Goal: Download file/media

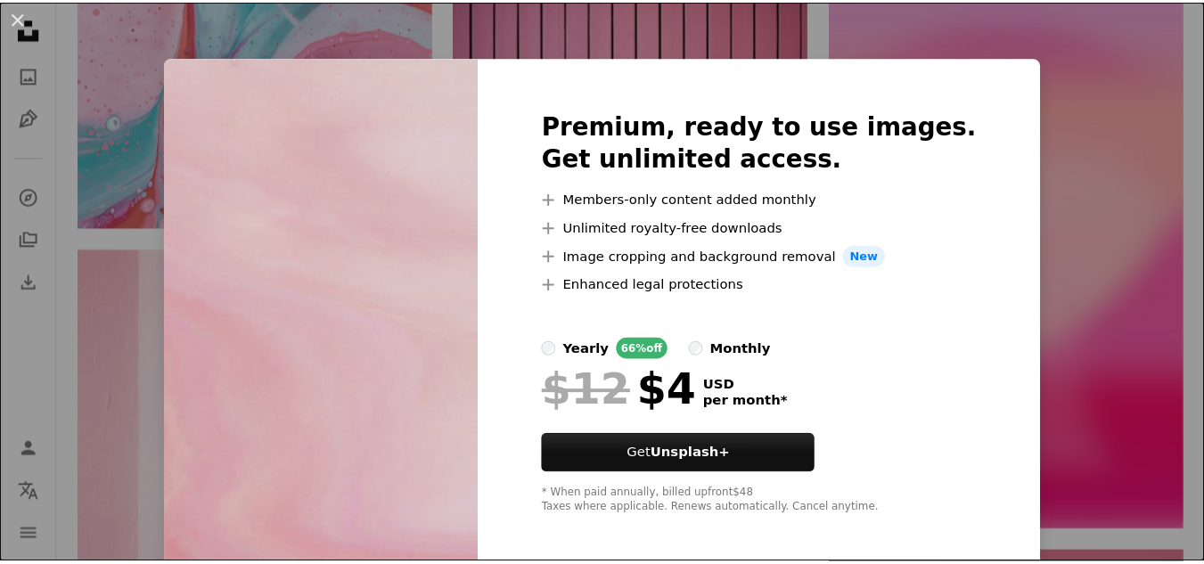
scroll to position [8, 0]
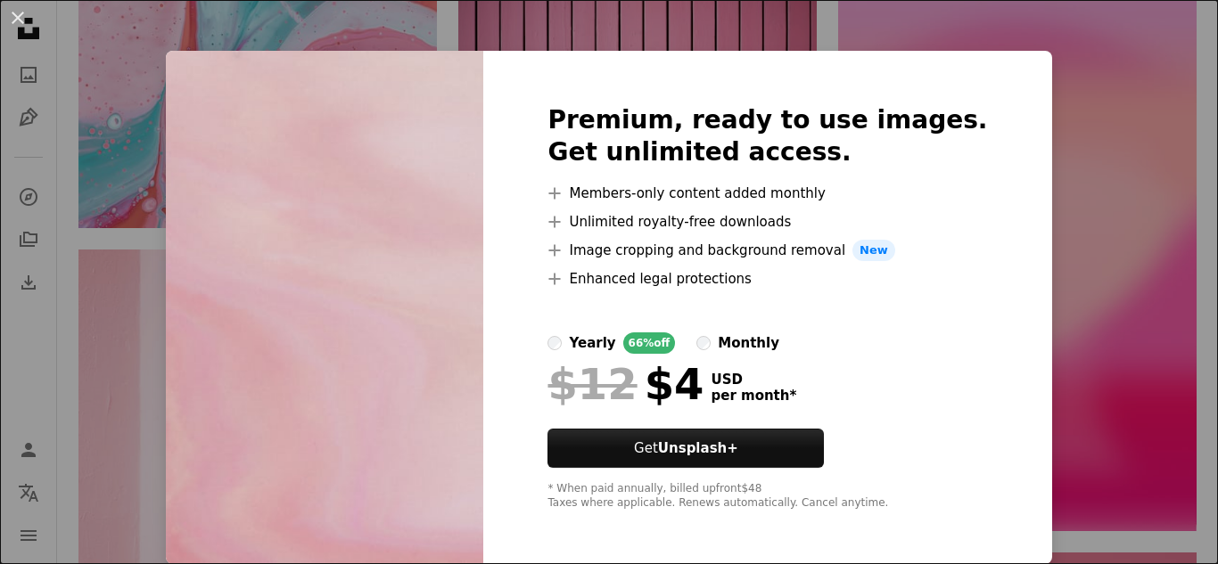
click at [1027, 155] on div "An X shape Premium, ready to use images. Get unlimited access. A plus sign Memb…" at bounding box center [609, 282] width 1218 height 564
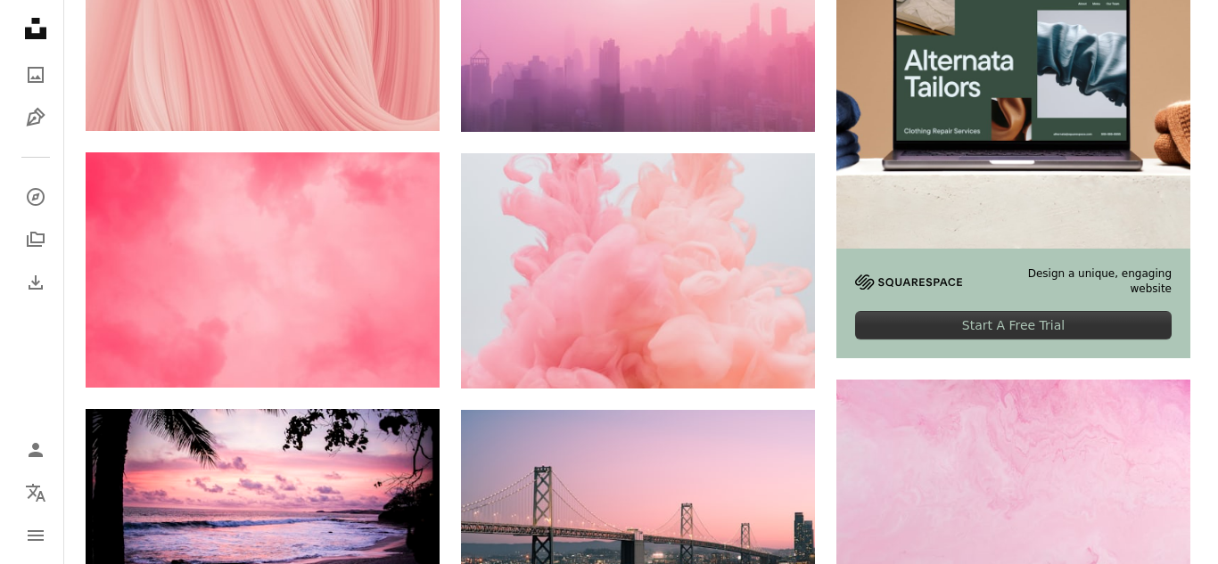
scroll to position [549, 0]
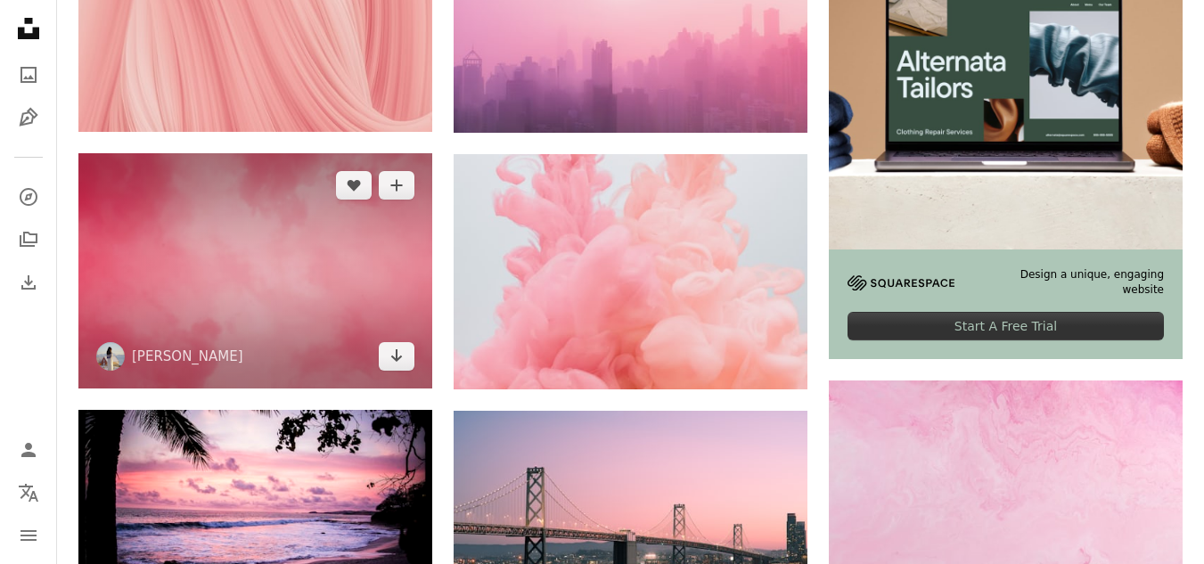
click at [271, 275] on img at bounding box center [255, 270] width 354 height 235
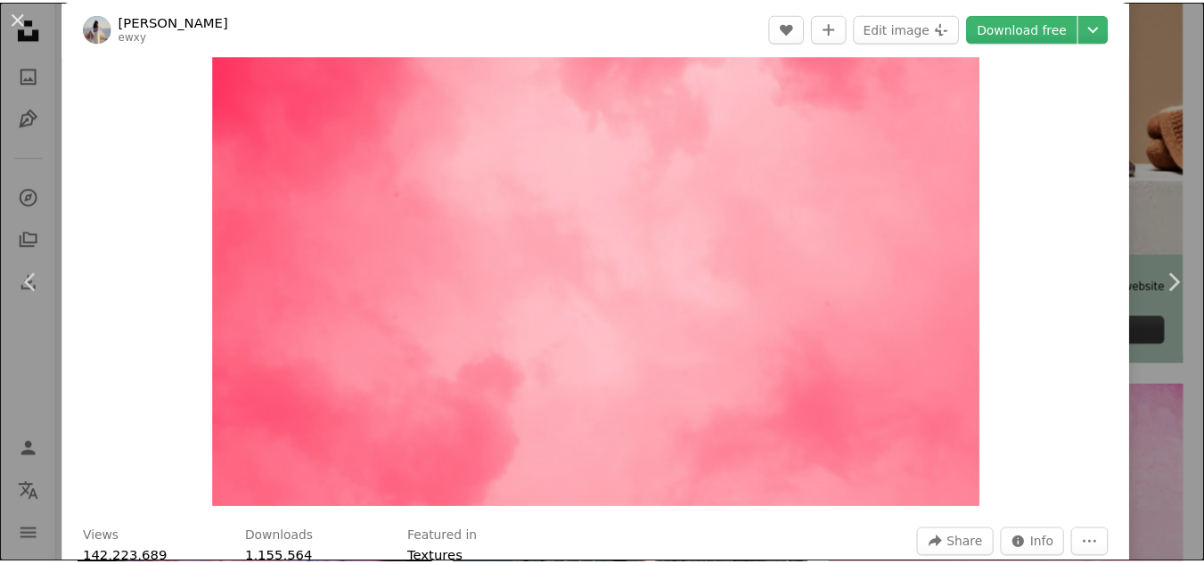
scroll to position [74, 0]
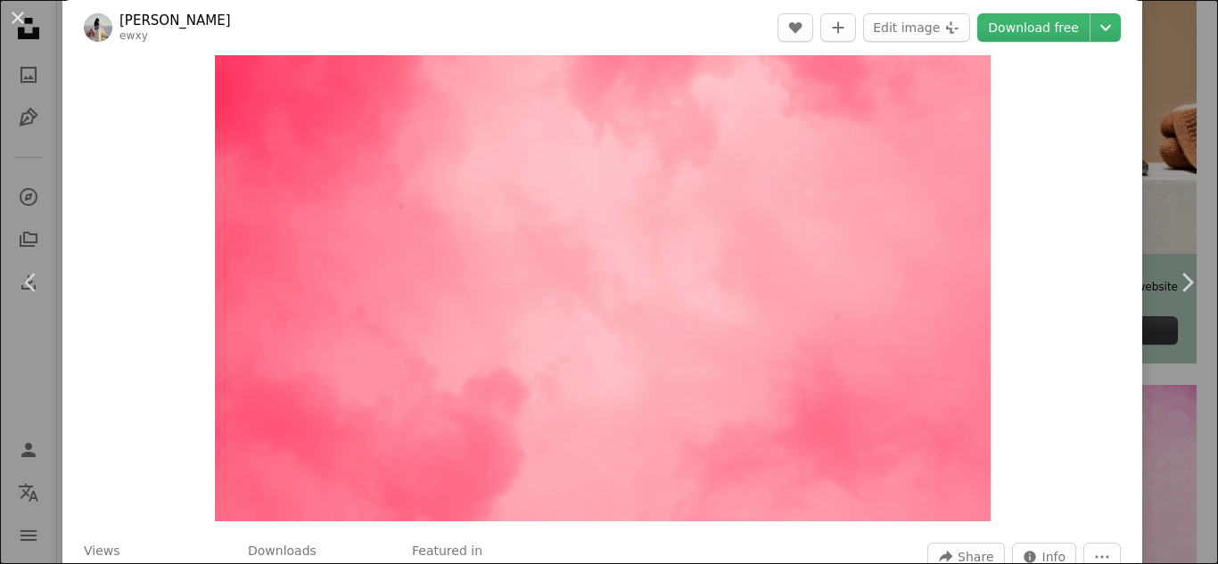
click at [1187, 180] on div "An X shape Chevron left Chevron right Xinyi Wen ewxy A heart A plus sign Edit i…" at bounding box center [609, 282] width 1218 height 564
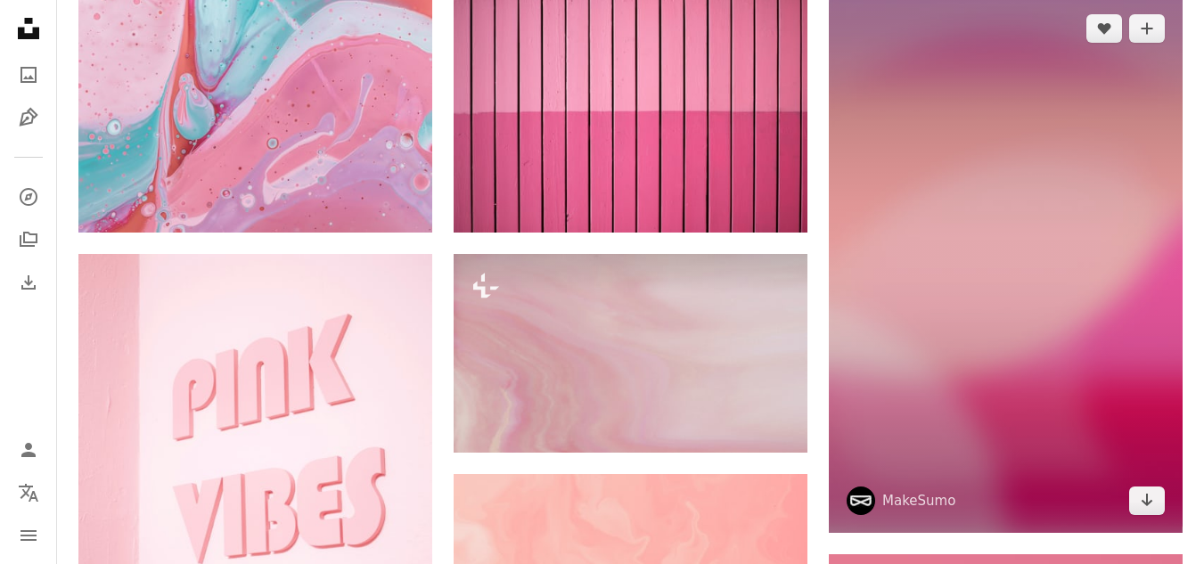
scroll to position [1735, 0]
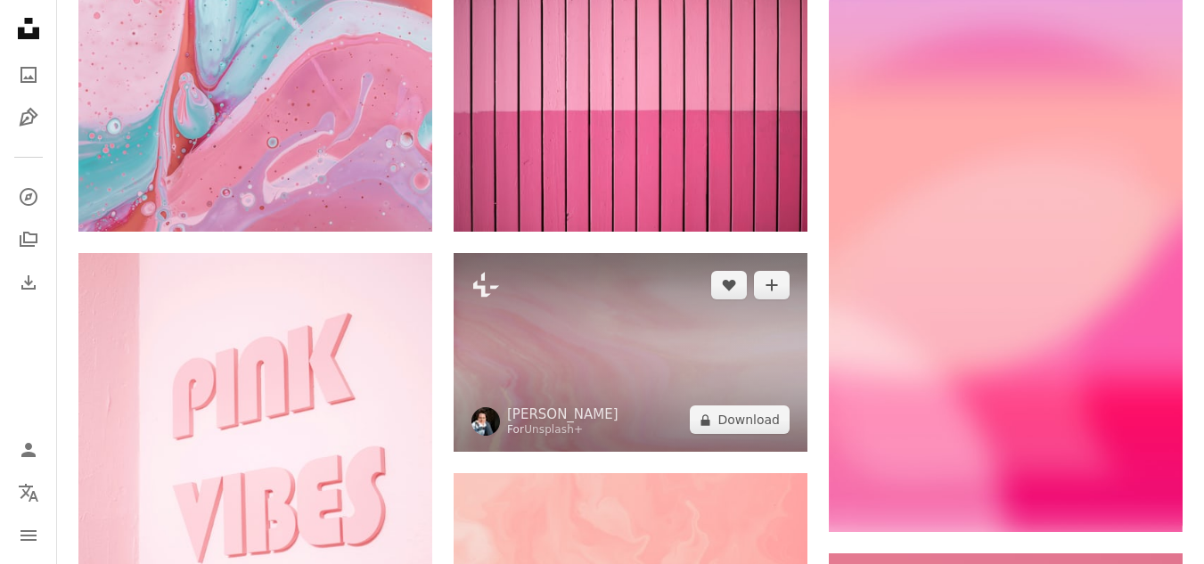
click at [688, 385] on img at bounding box center [631, 352] width 354 height 199
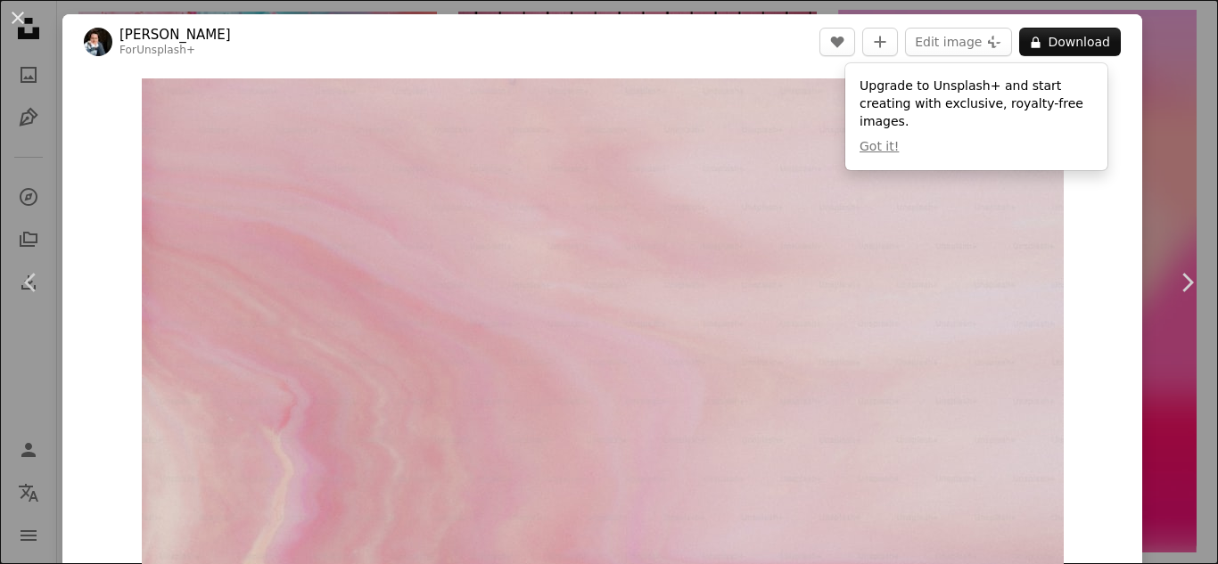
click at [1154, 134] on div "An X shape Chevron left Chevron right [PERSON_NAME] For Unsplash+ A heart A plu…" at bounding box center [609, 282] width 1218 height 564
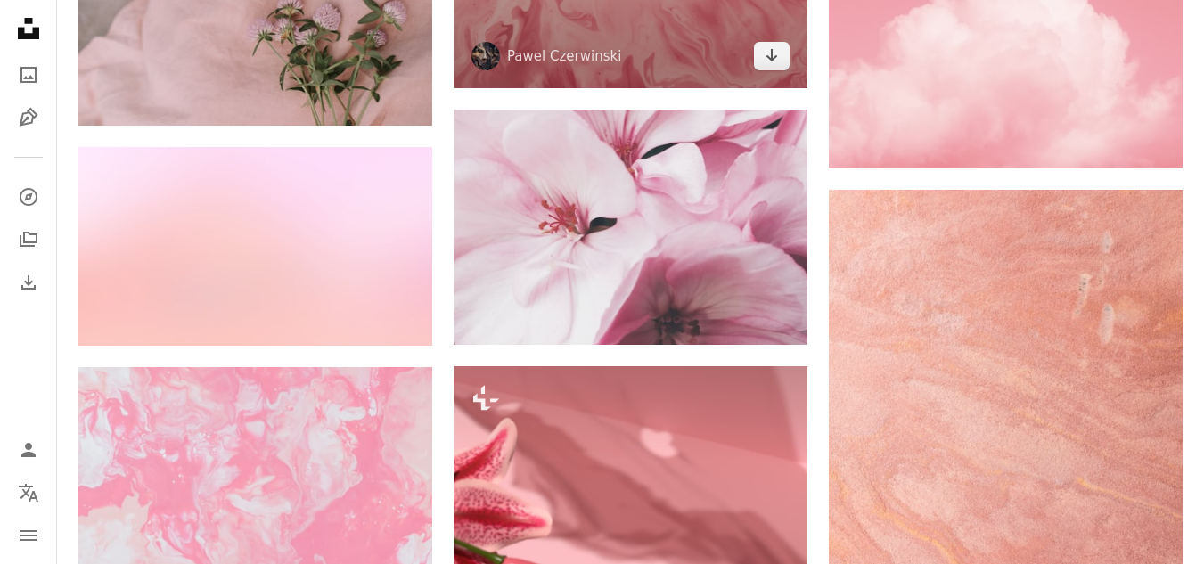
scroll to position [2653, 0]
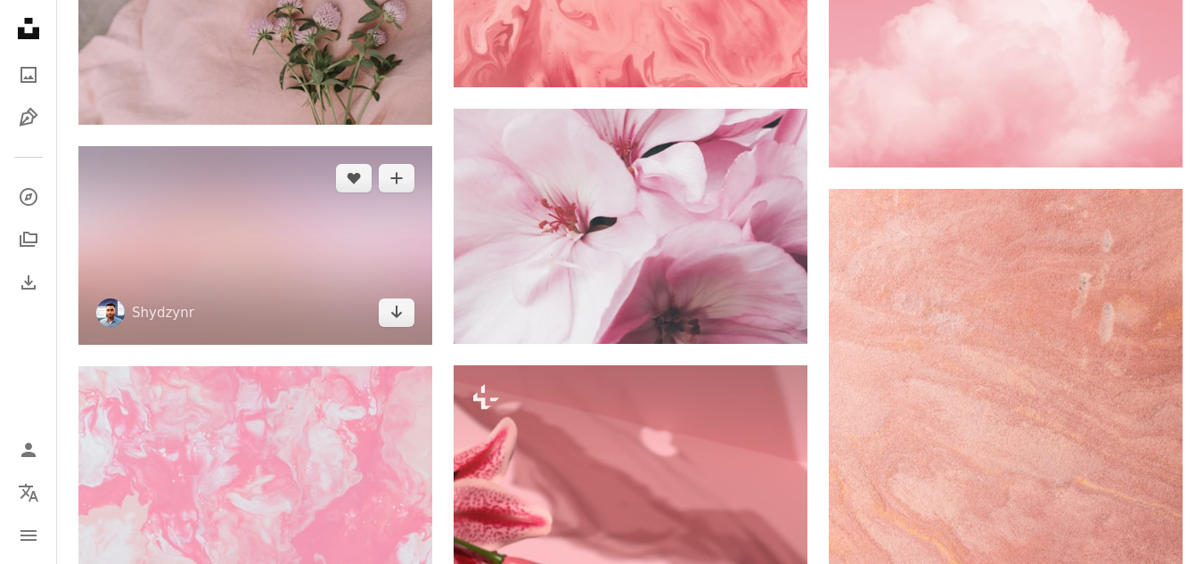
click at [317, 279] on img at bounding box center [255, 245] width 354 height 199
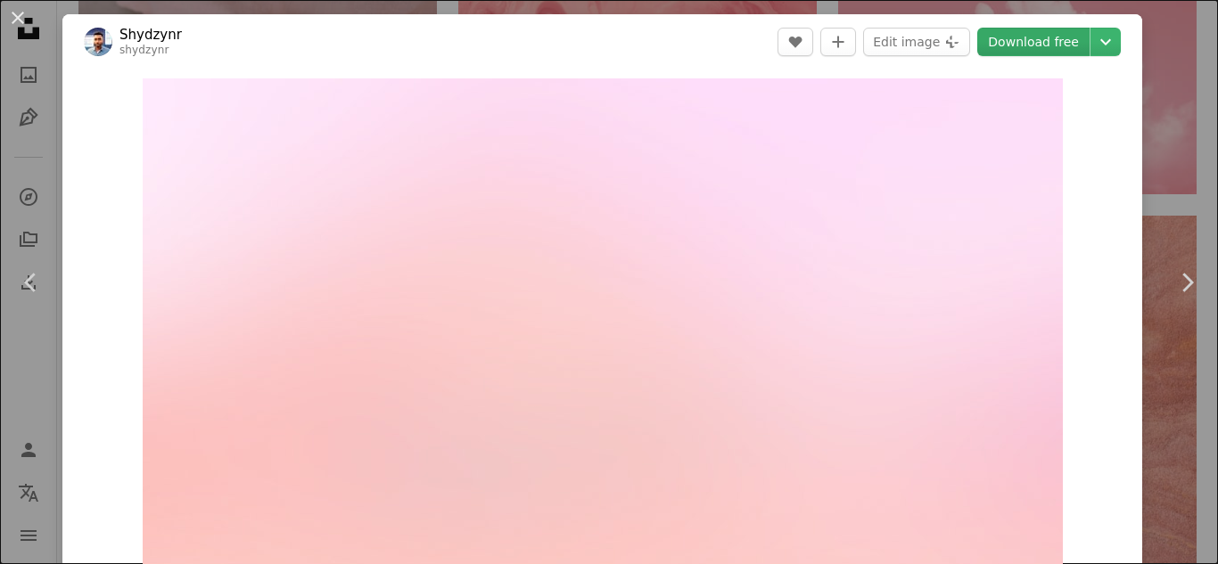
click at [1026, 34] on link "Download free" at bounding box center [1033, 42] width 112 height 29
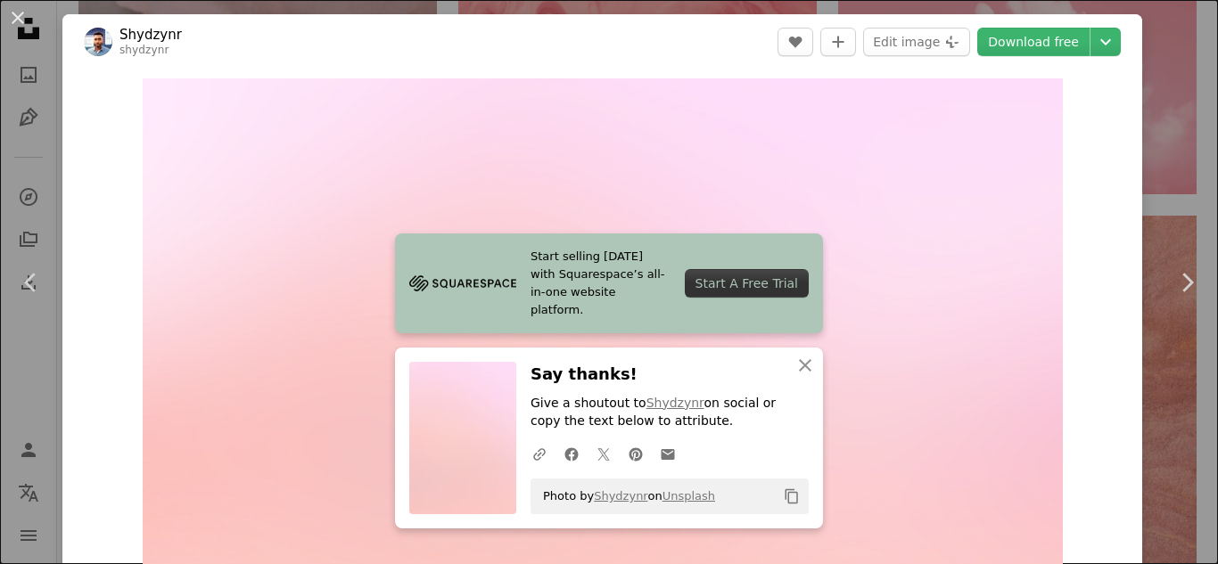
click at [1174, 135] on div "An X shape Chevron left Chevron right Start selling [DATE] with Squarespace’s a…" at bounding box center [609, 282] width 1218 height 564
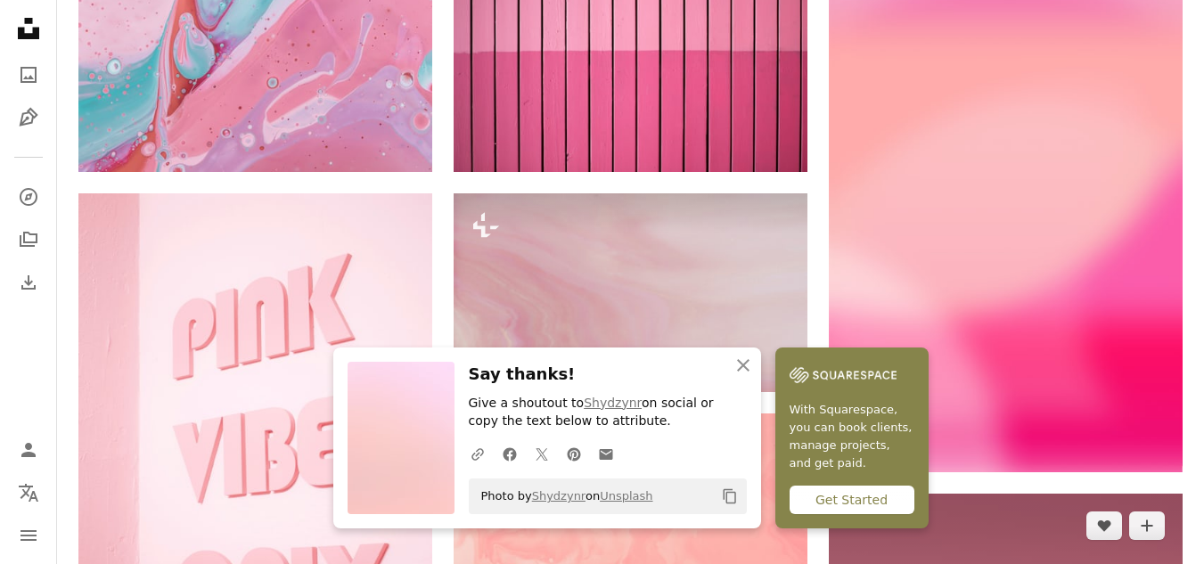
scroll to position [1590, 0]
